Goal: Task Accomplishment & Management: Use online tool/utility

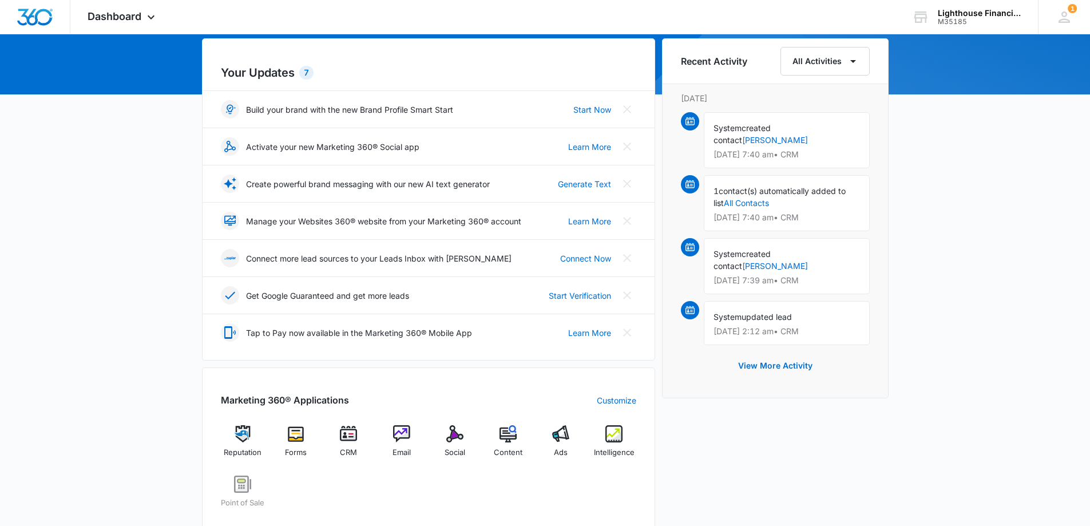
scroll to position [102, 0]
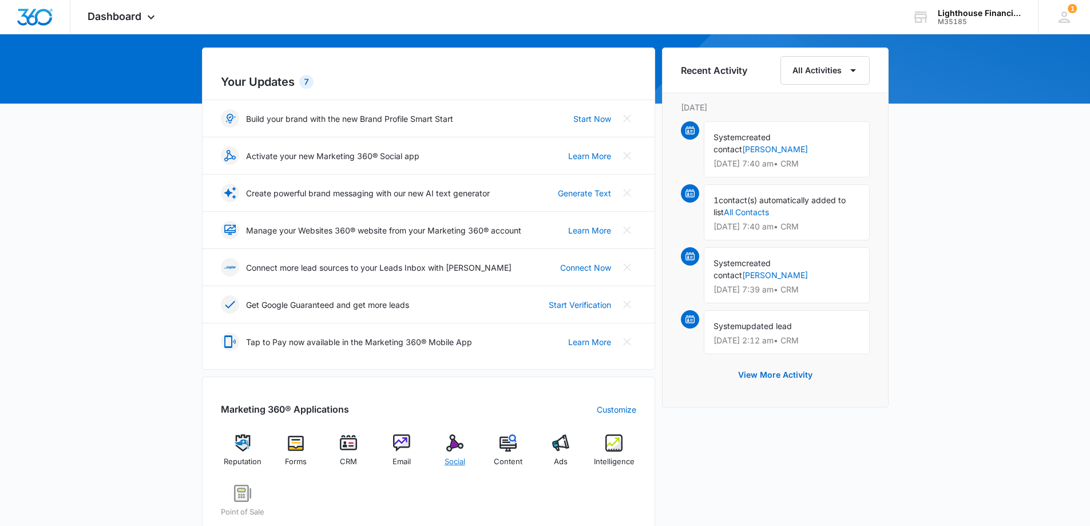
click at [456, 444] on img at bounding box center [454, 442] width 17 height 17
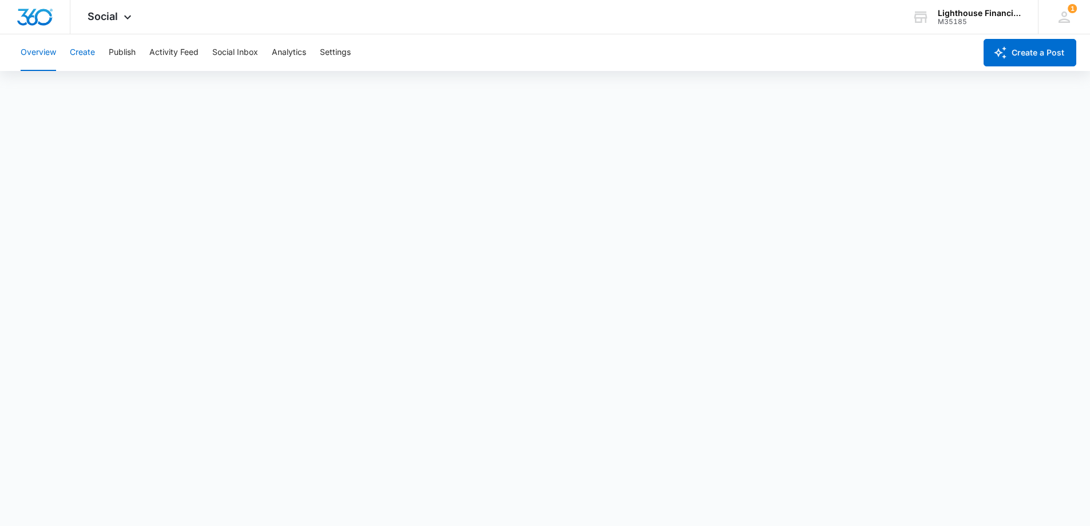
click at [93, 52] on button "Create" at bounding box center [82, 52] width 25 height 37
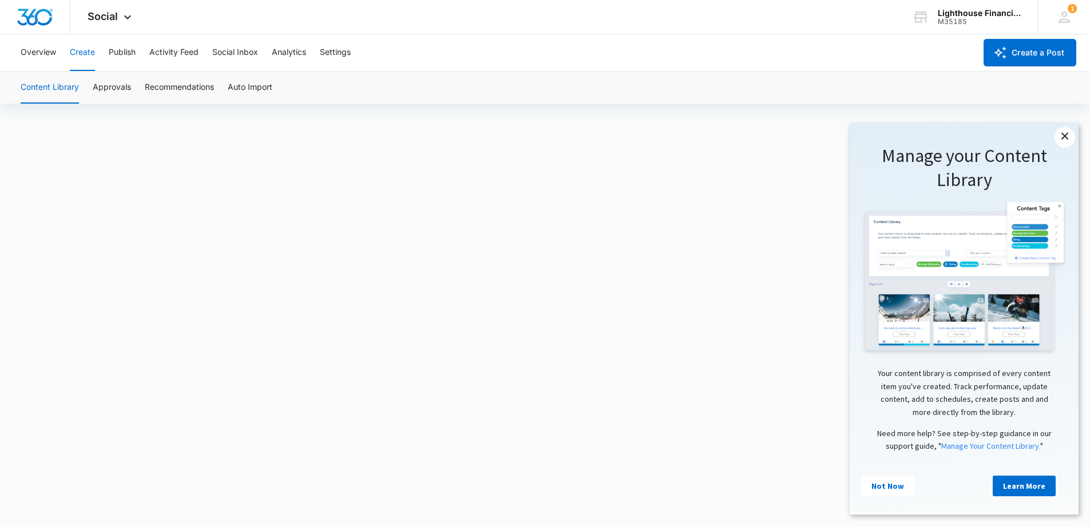
click at [1063, 136] on link "×" at bounding box center [1065, 137] width 21 height 21
